Goal: Task Accomplishment & Management: Use online tool/utility

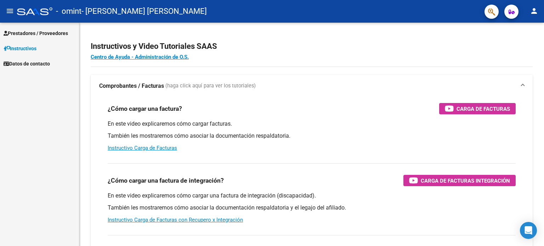
scroll to position [136, 0]
click at [68, 32] on span "Prestadores / Proveedores" at bounding box center [36, 33] width 64 height 8
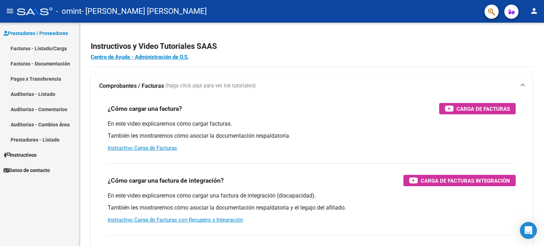
click at [63, 50] on link "Facturas - Listado/Carga" at bounding box center [39, 48] width 79 height 15
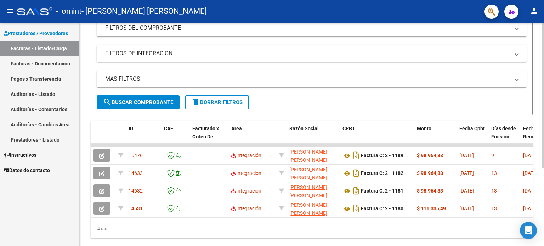
scroll to position [120, 0]
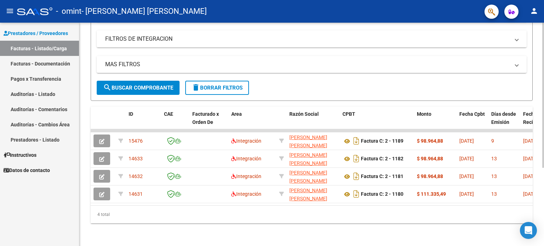
click at [544, 229] on div at bounding box center [543, 173] width 2 height 145
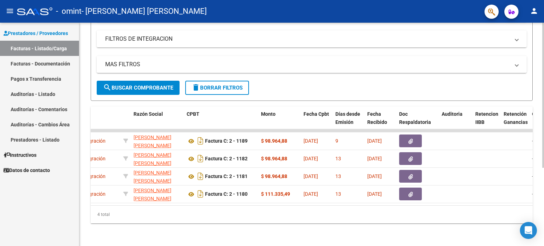
click at [544, 119] on div at bounding box center [543, 173] width 2 height 145
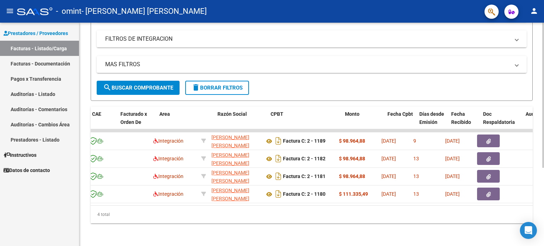
scroll to position [0, 0]
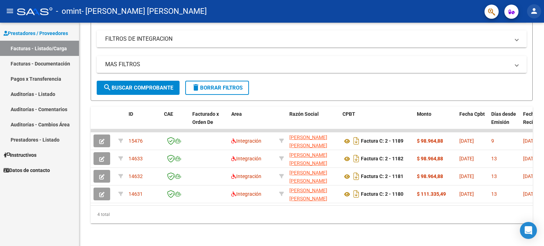
click at [531, 11] on mat-icon "person" at bounding box center [534, 11] width 9 height 9
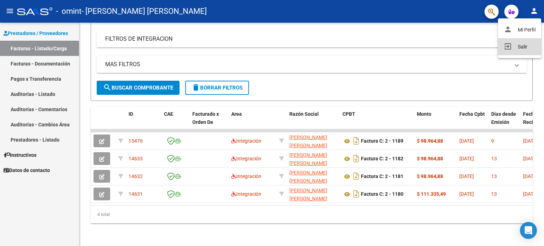
click at [522, 47] on button "exit_to_app Salir" at bounding box center [519, 46] width 43 height 17
